Goal: Information Seeking & Learning: Learn about a topic

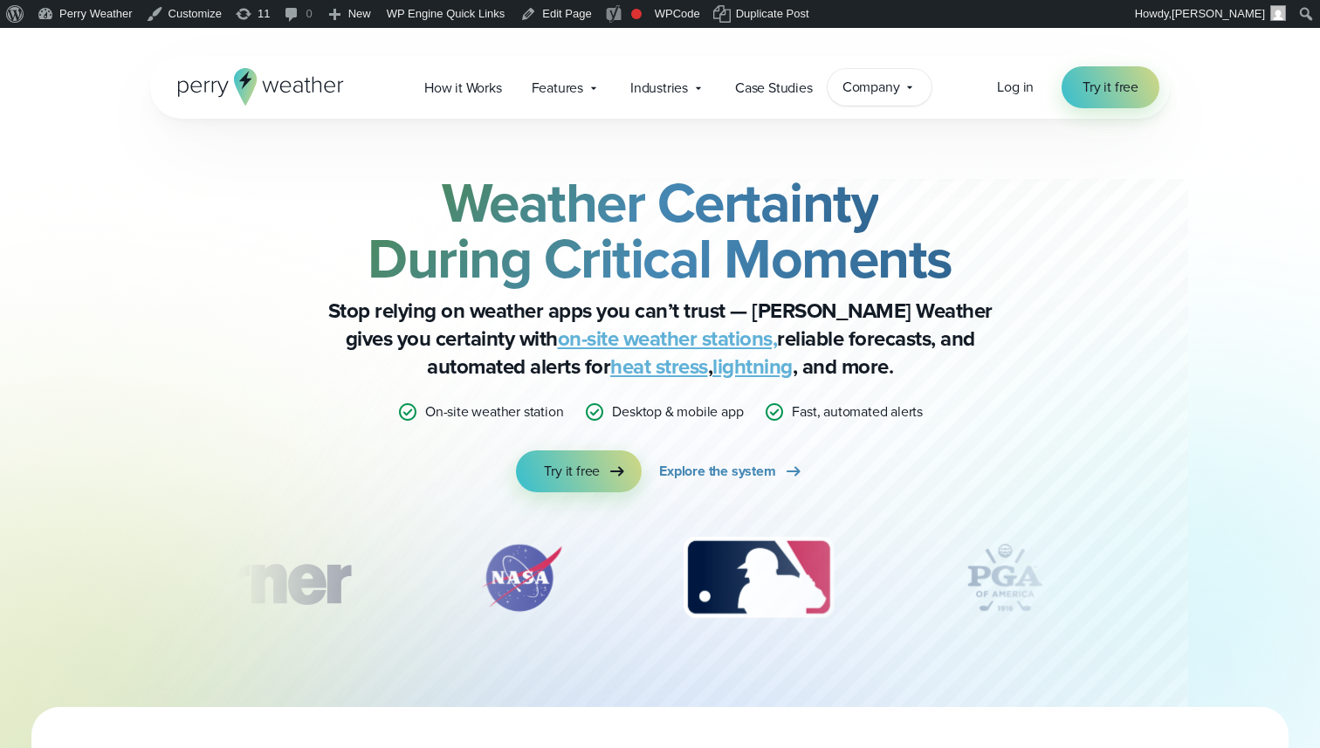
click at [900, 81] on span "Company" at bounding box center [872, 87] width 58 height 21
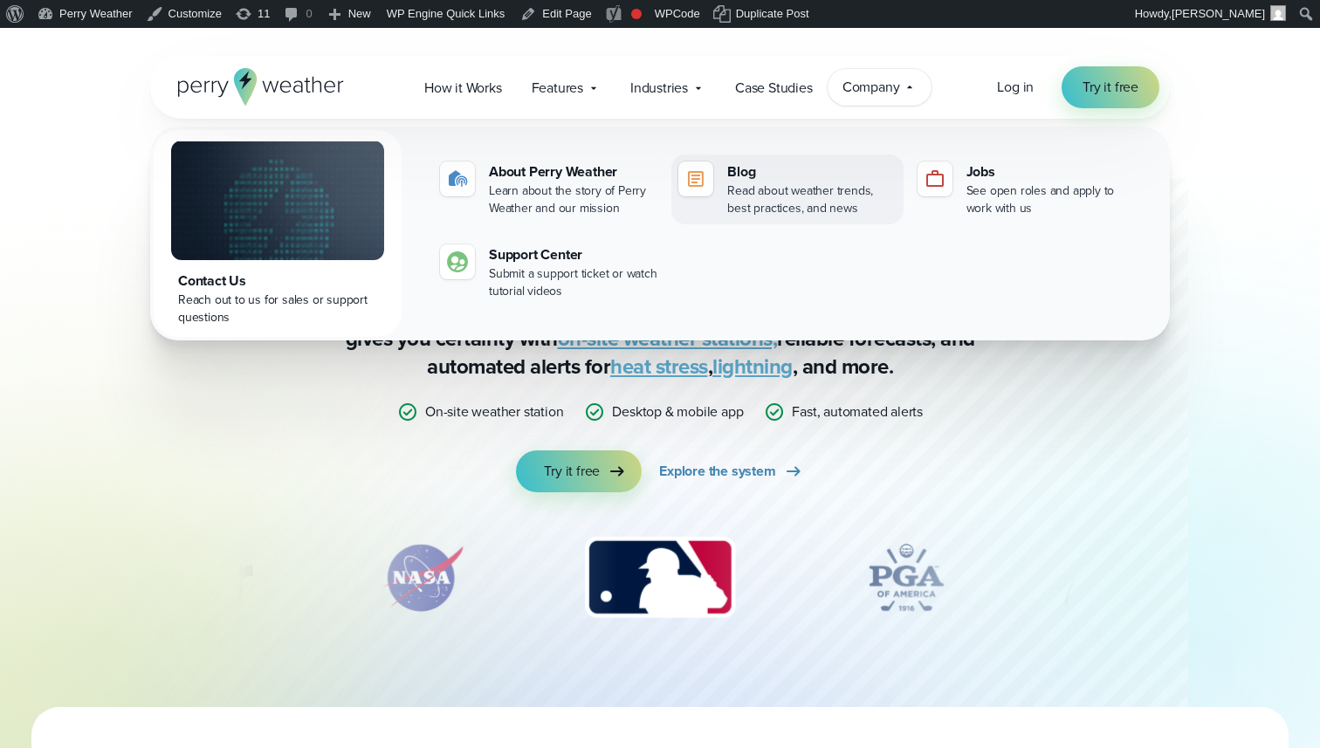
click at [826, 183] on div "Read about weather trends, best practices, and news" at bounding box center [811, 200] width 169 height 35
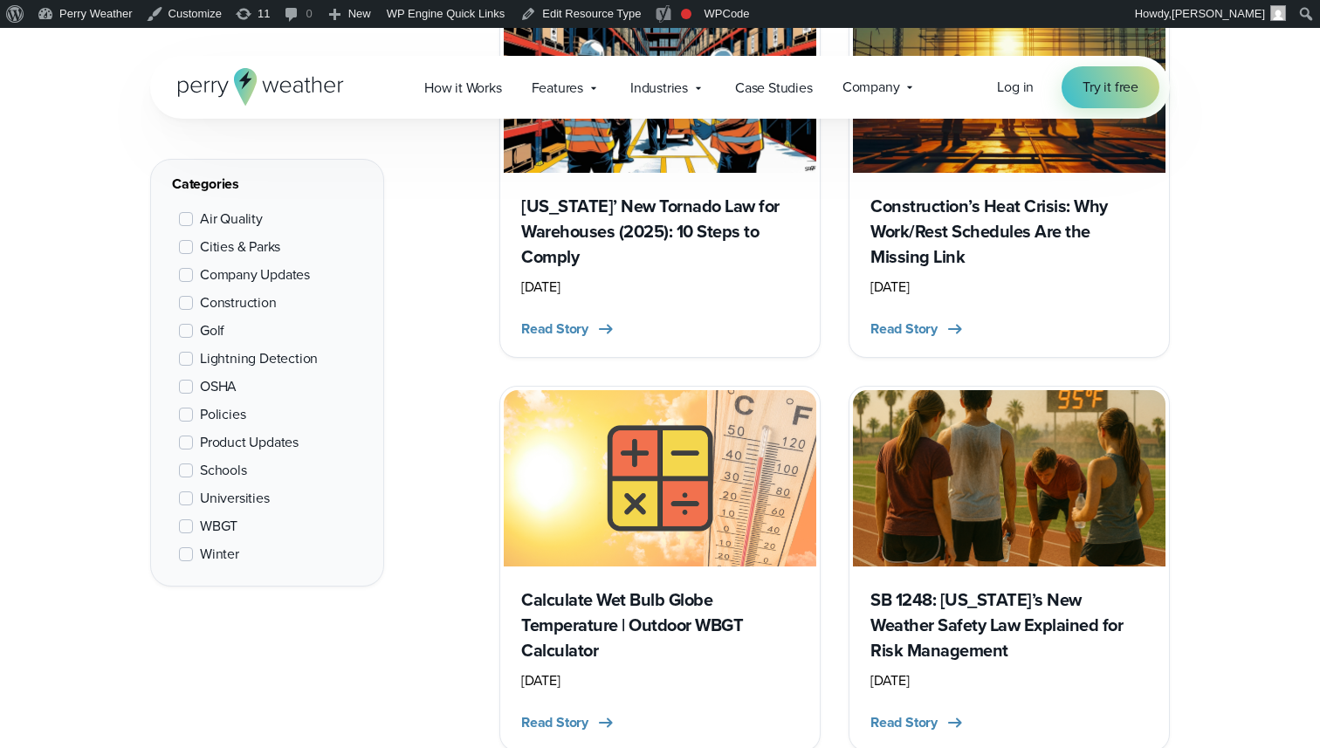
scroll to position [823, 0]
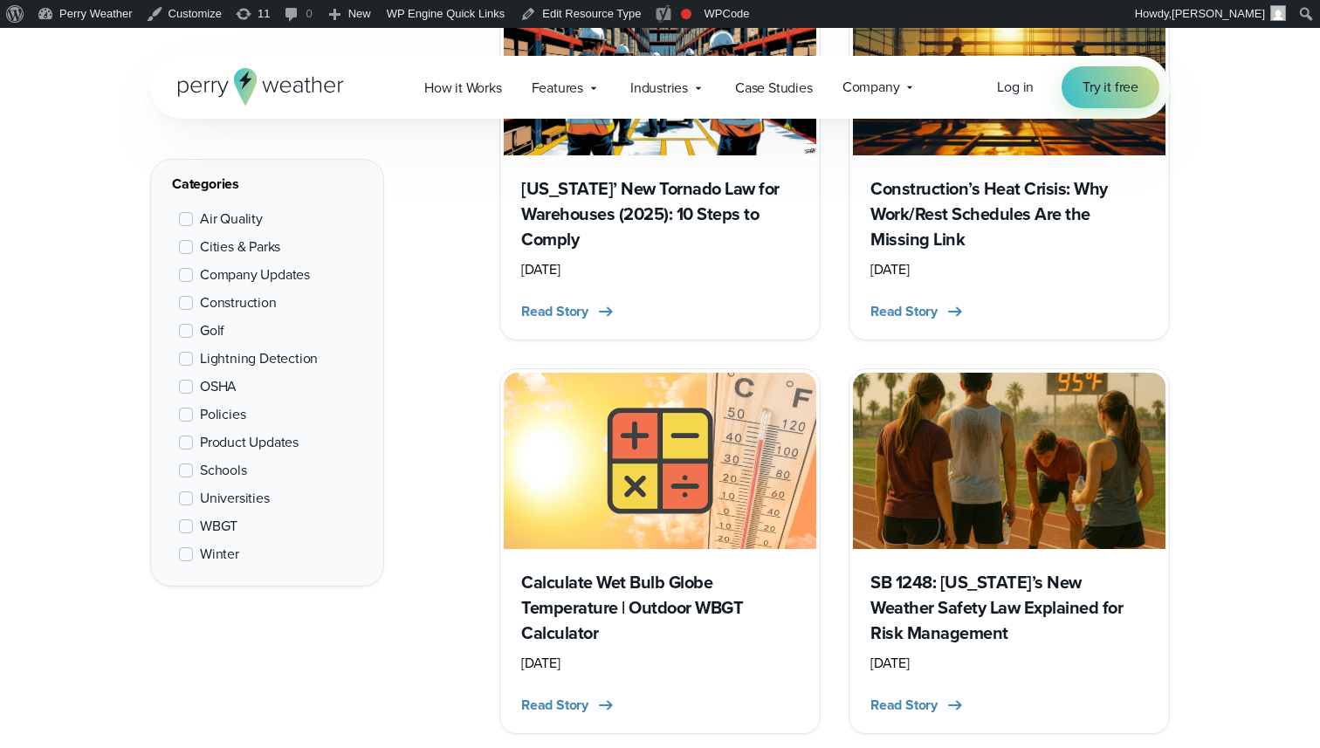
click at [909, 575] on h3 "SB 1248: California’s New Weather Safety Law Explained for Risk Management" at bounding box center [1010, 608] width 278 height 76
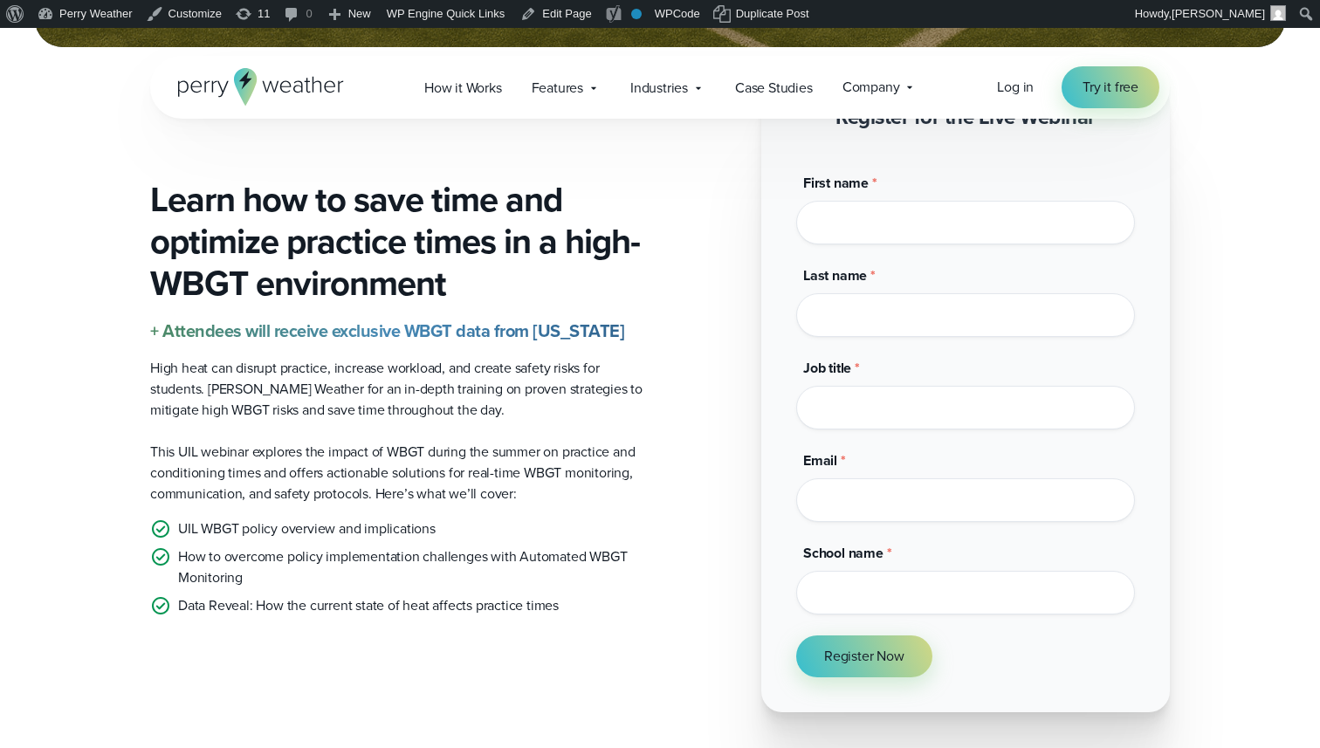
scroll to position [396, 0]
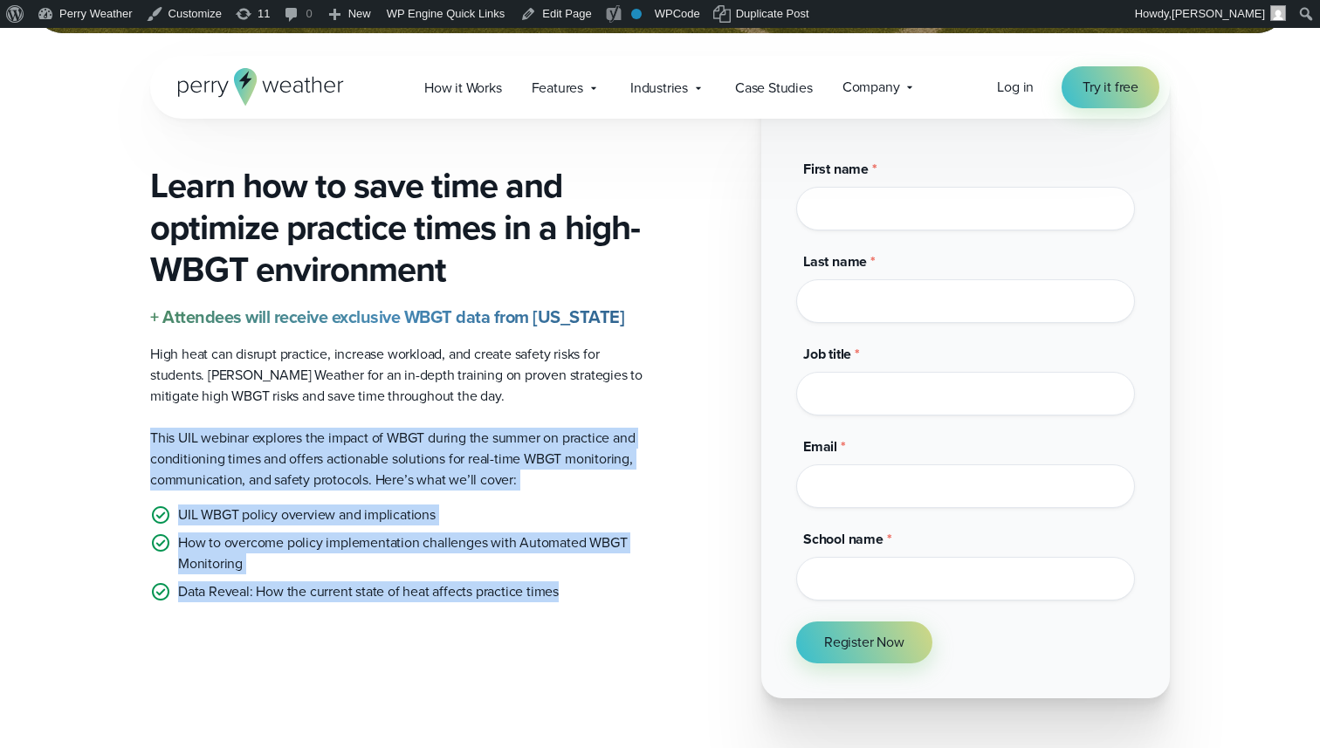
drag, startPoint x: 588, startPoint y: 595, endPoint x: 145, endPoint y: 441, distance: 468.6
click at [145, 441] on div "Learn how to save time and optimize practice times in a high-WBGT environment +…" at bounding box center [659, 383] width 1257 height 630
copy div "This UIL webinar explores the impact of WBGT during the summer on practice and …"
